Goal: Navigation & Orientation: Find specific page/section

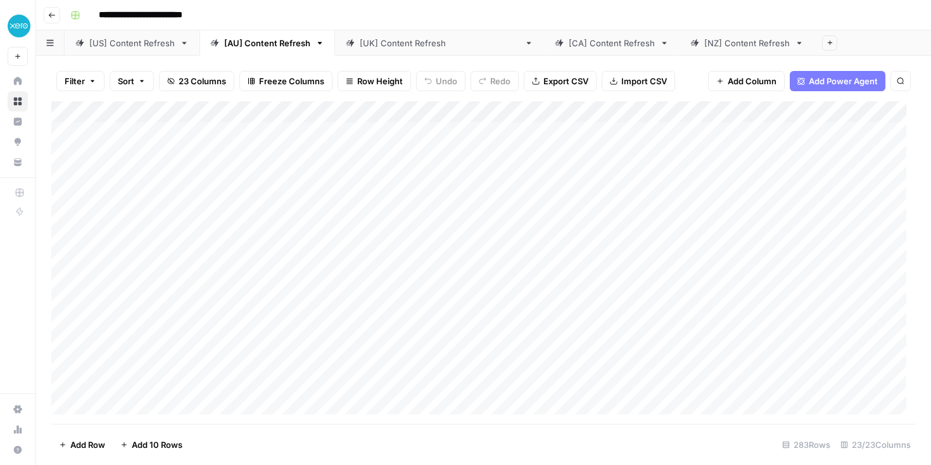
click at [49, 16] on icon "button" at bounding box center [52, 15] width 8 height 8
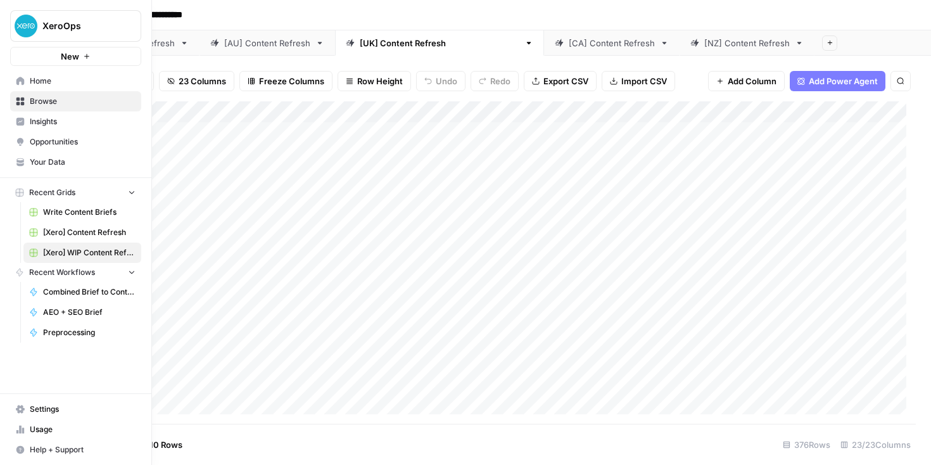
click at [8, 82] on nav "Home Browse Insights Opportunities Your Data" at bounding box center [75, 121] width 151 height 111
click at [23, 83] on icon at bounding box center [20, 81] width 8 height 8
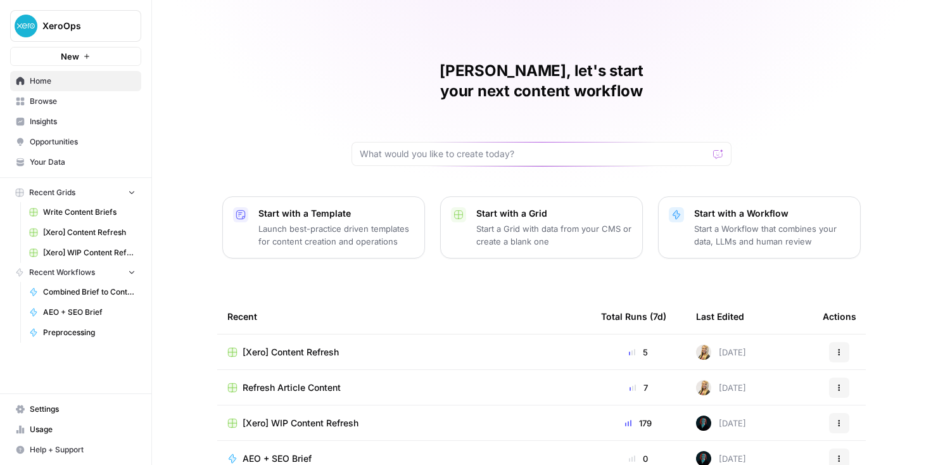
click at [60, 161] on span "Your Data" at bounding box center [83, 161] width 106 height 11
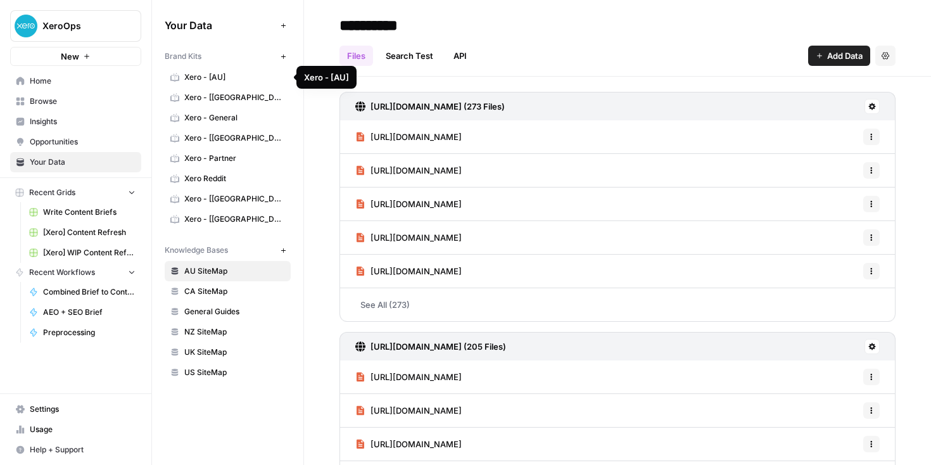
click at [205, 80] on span "Xero - [AU]" at bounding box center [234, 77] width 101 height 11
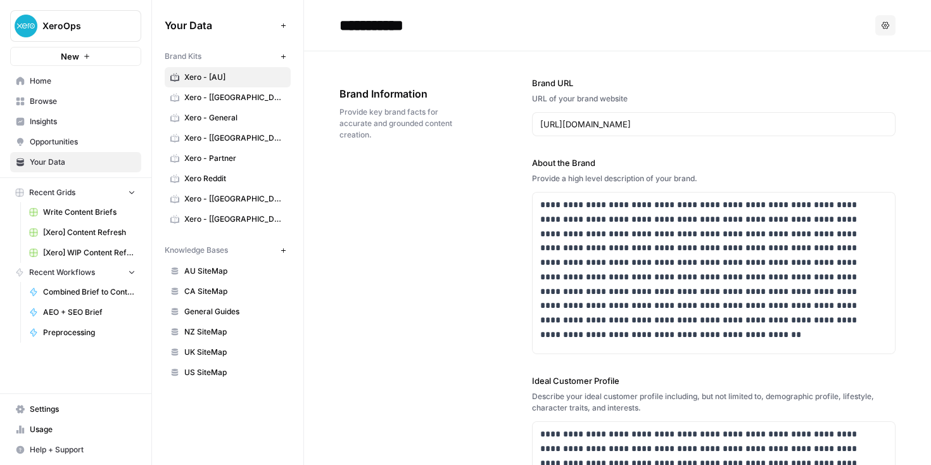
click at [101, 87] on link "Home" at bounding box center [75, 81] width 131 height 20
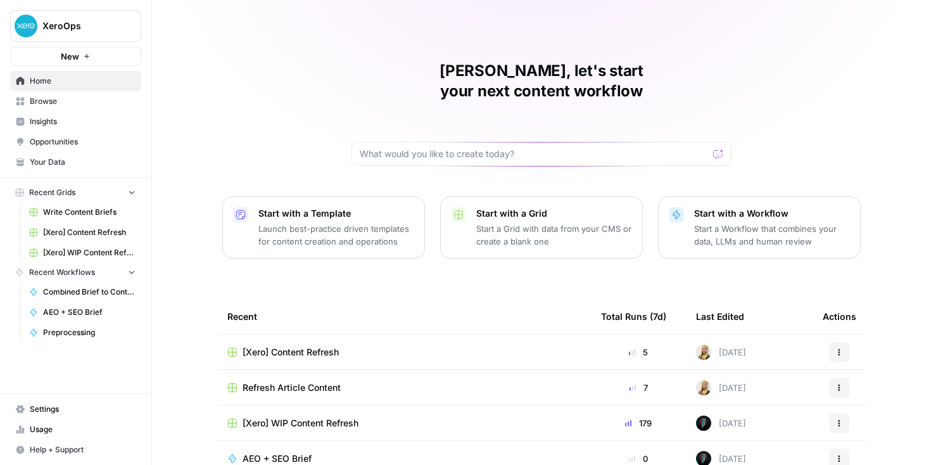
click at [82, 96] on span "Browse" at bounding box center [83, 101] width 106 height 11
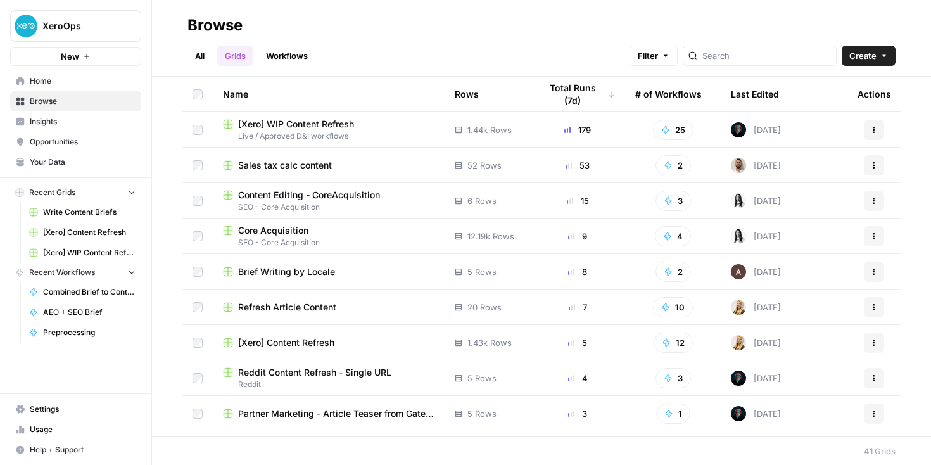
click at [360, 154] on td "Sales tax calc content" at bounding box center [329, 164] width 232 height 35
click at [353, 164] on div "Sales tax calc content" at bounding box center [328, 165] width 211 height 13
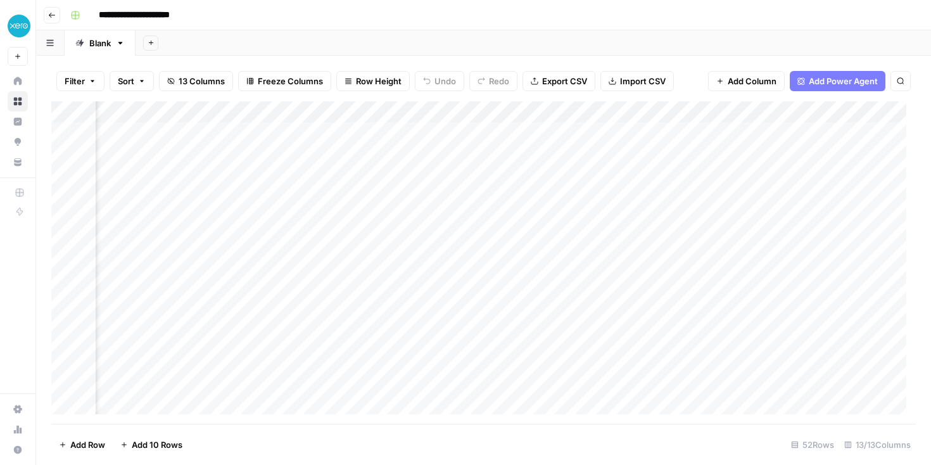
scroll to position [0, 998]
click at [685, 133] on div "Add Column" at bounding box center [483, 262] width 864 height 322
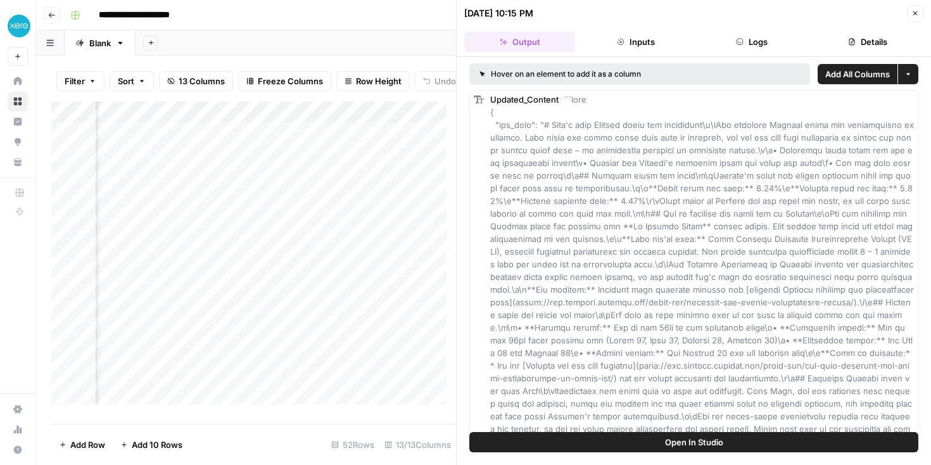
click at [915, 15] on icon "button" at bounding box center [915, 13] width 8 height 8
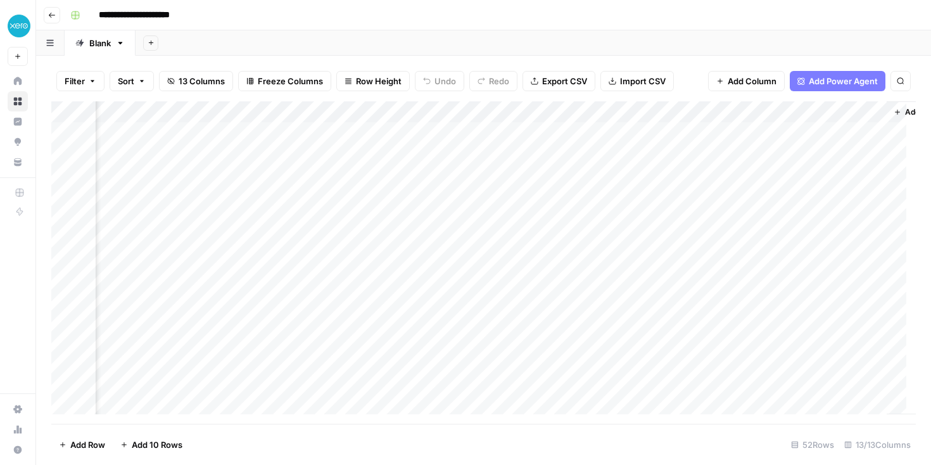
scroll to position [0, 1220]
click at [822, 132] on div "Add Column" at bounding box center [483, 262] width 864 height 322
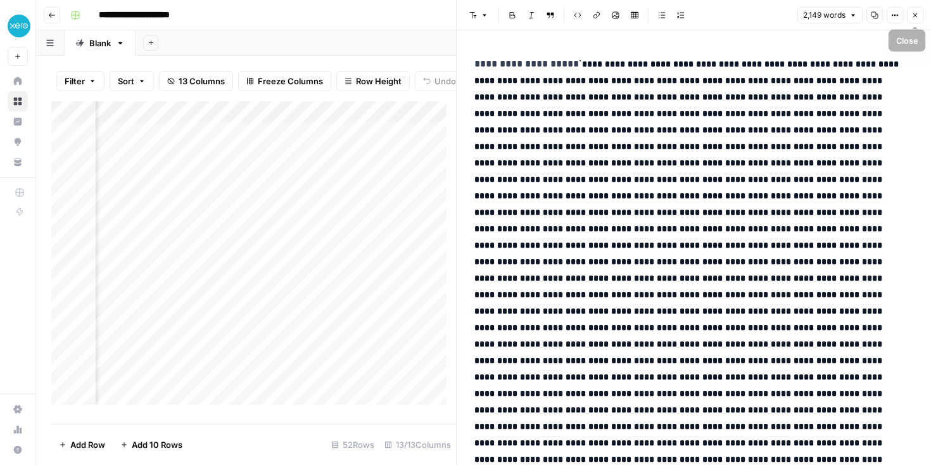
click at [913, 12] on icon "button" at bounding box center [915, 15] width 8 height 8
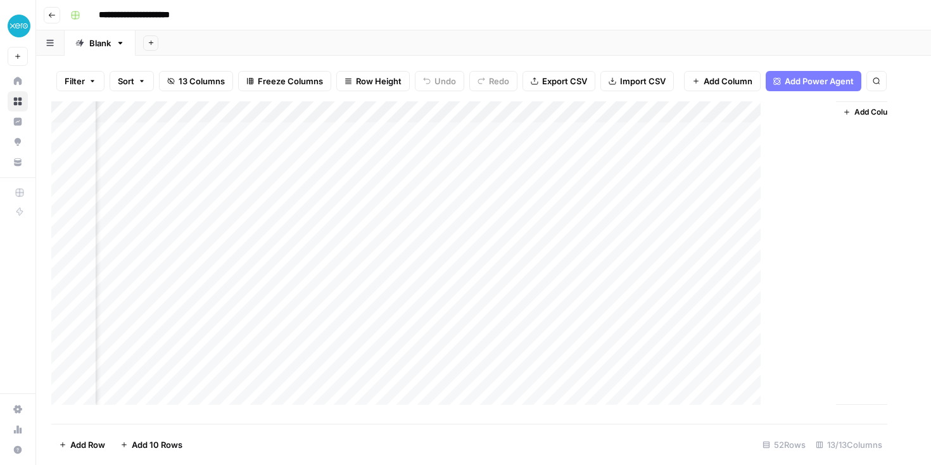
scroll to position [0, 1205]
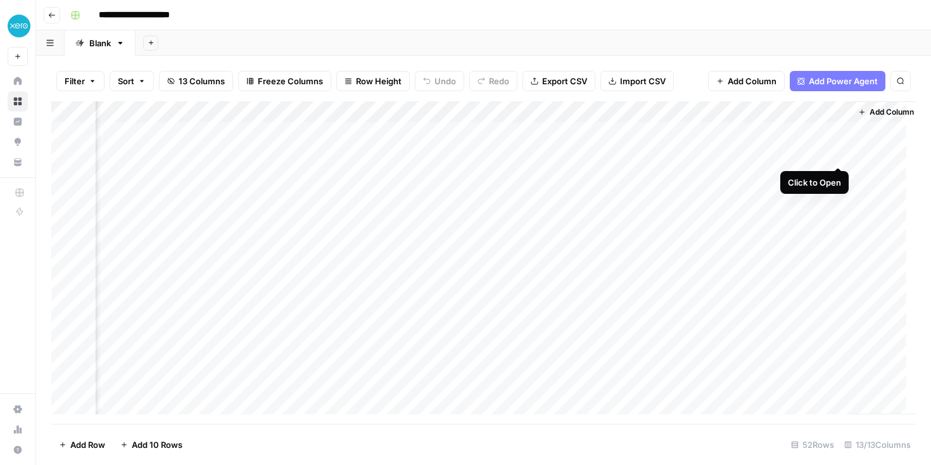
click at [836, 157] on div "Add Column" at bounding box center [483, 262] width 864 height 322
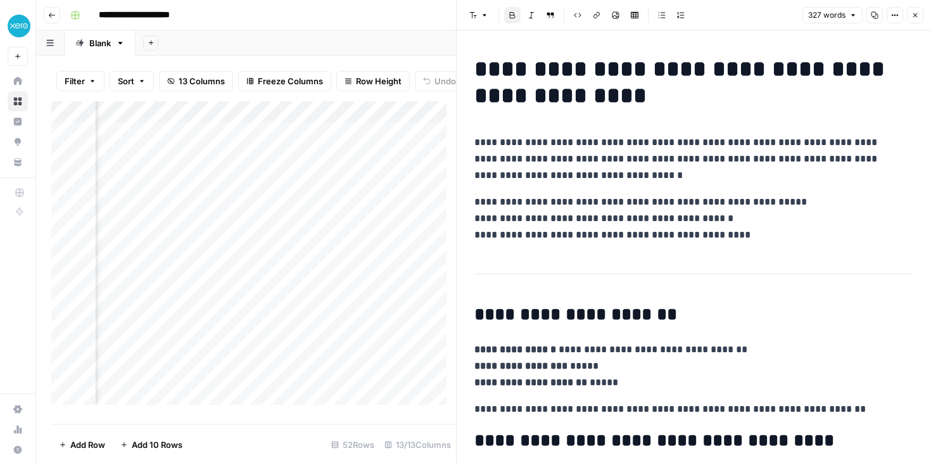
click at [913, 9] on button "Close" at bounding box center [914, 15] width 16 height 16
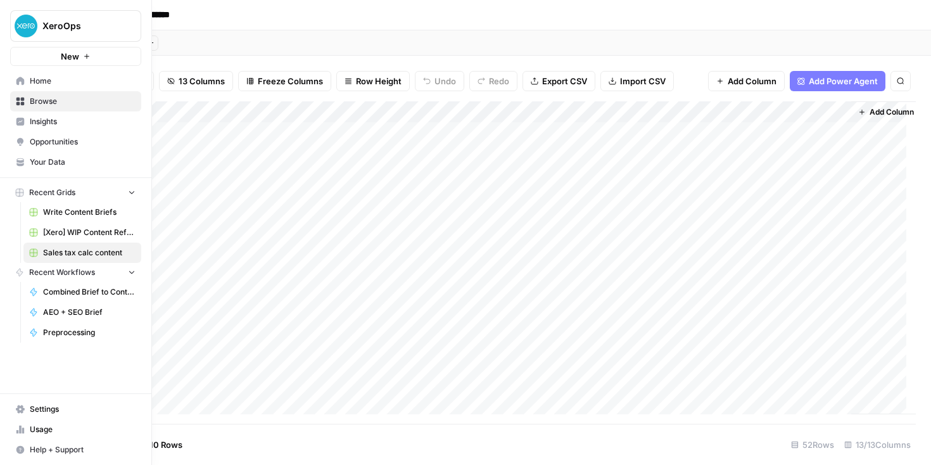
click at [32, 101] on span "Browse" at bounding box center [83, 101] width 106 height 11
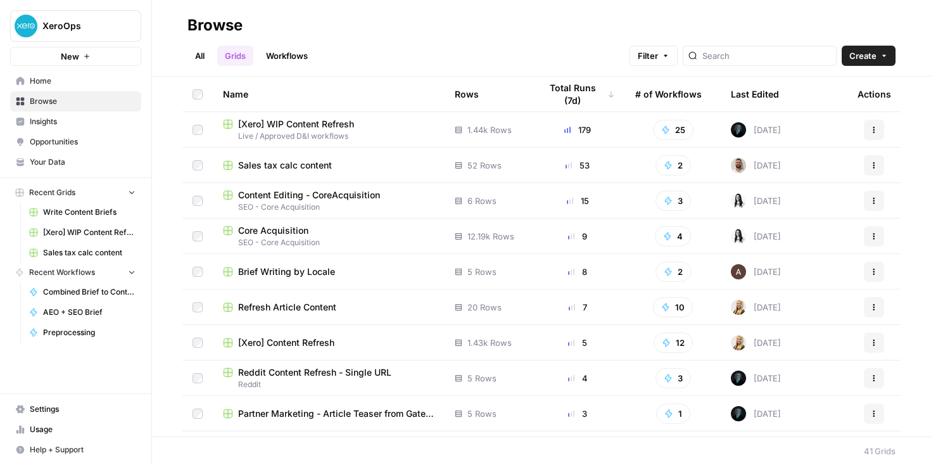
click at [314, 276] on span "Brief Writing by Locale" at bounding box center [286, 271] width 97 height 13
